Goal: Check status

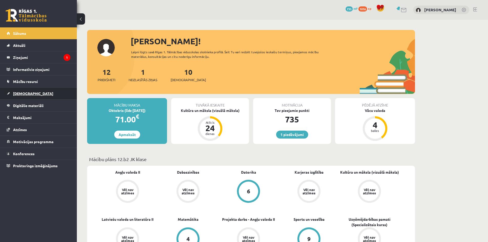
click at [21, 91] on span "[DEMOGRAPHIC_DATA]" at bounding box center [33, 93] width 40 height 5
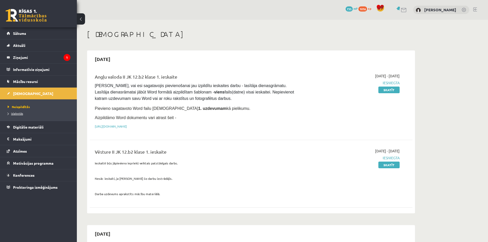
click at [19, 114] on span "Izlabotās" at bounding box center [15, 113] width 15 height 4
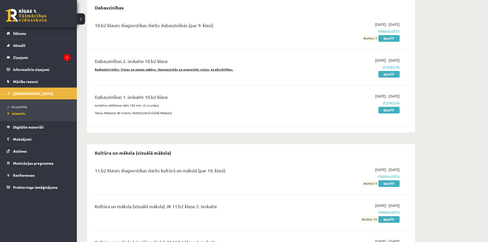
scroll to position [192, 0]
